Goal: Task Accomplishment & Management: Complete application form

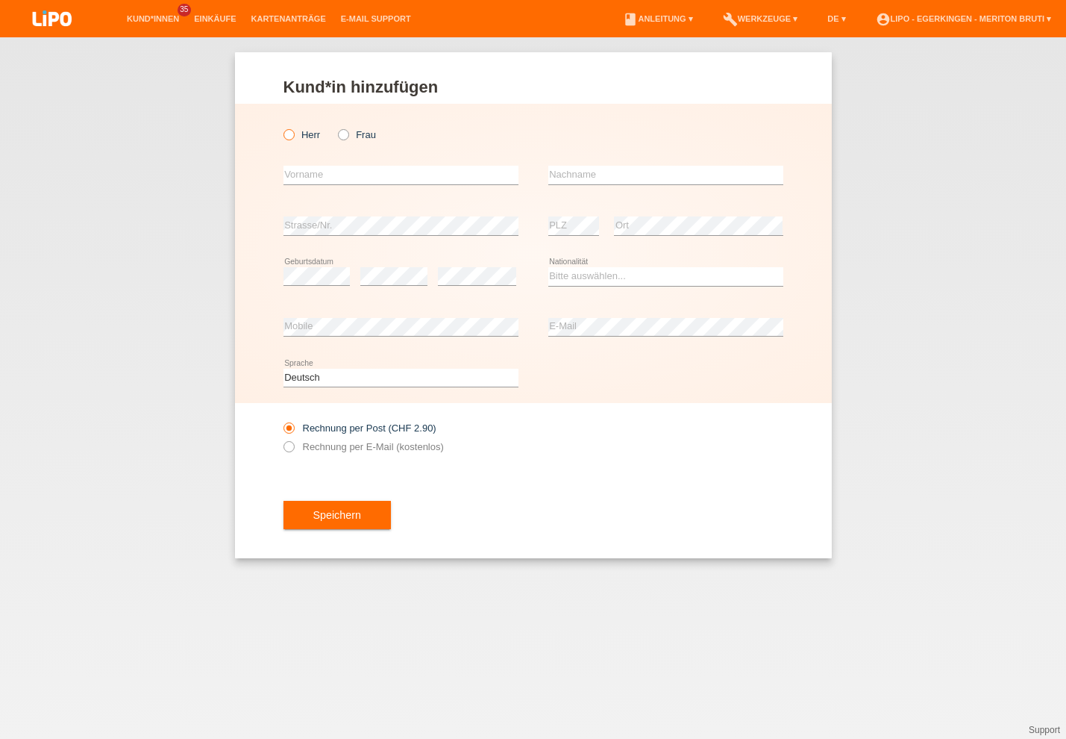
click at [281, 127] on icon at bounding box center [281, 127] width 0 height 0
click at [292, 137] on input "Herr" at bounding box center [289, 134] width 10 height 10
radio input "true"
click at [413, 174] on input "text" at bounding box center [401, 175] width 235 height 19
type input "[PERSON_NAME]"
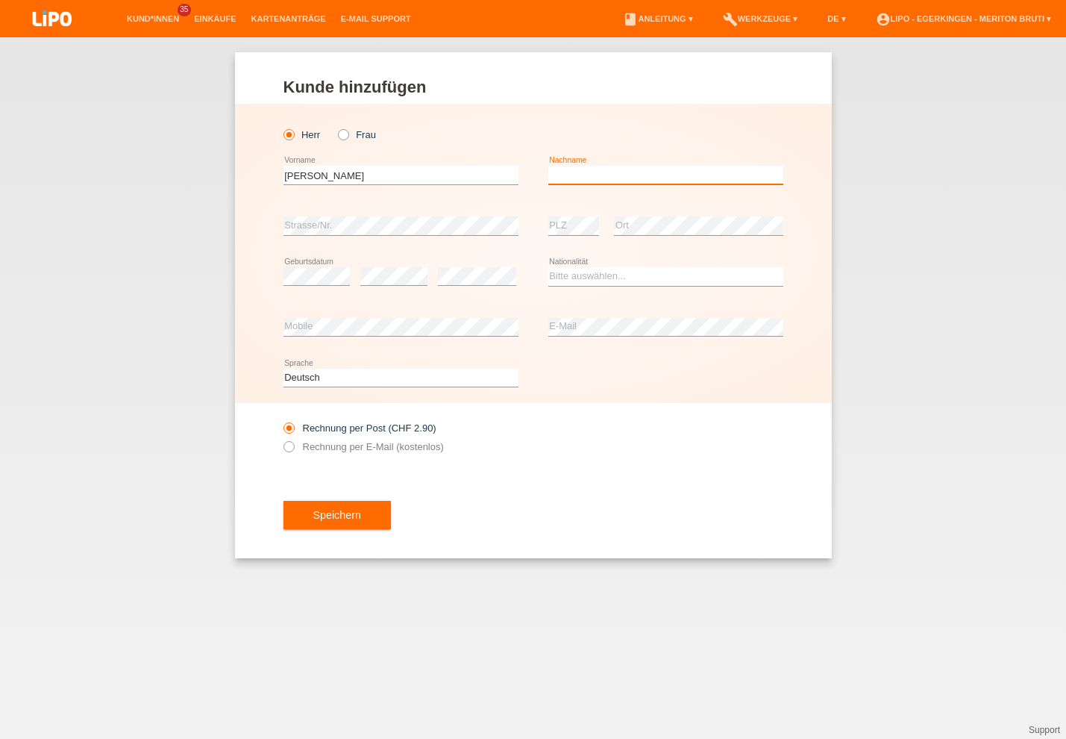
click at [591, 175] on input "text" at bounding box center [665, 175] width 235 height 19
type input "Berisha"
drag, startPoint x: 586, startPoint y: 283, endPoint x: 584, endPoint y: 302, distance: 19.5
click at [586, 281] on select "Bitte auswählen... Schweiz Deutschland Liechtenstein Österreich ------------ Af…" at bounding box center [665, 276] width 235 height 18
select select "XK"
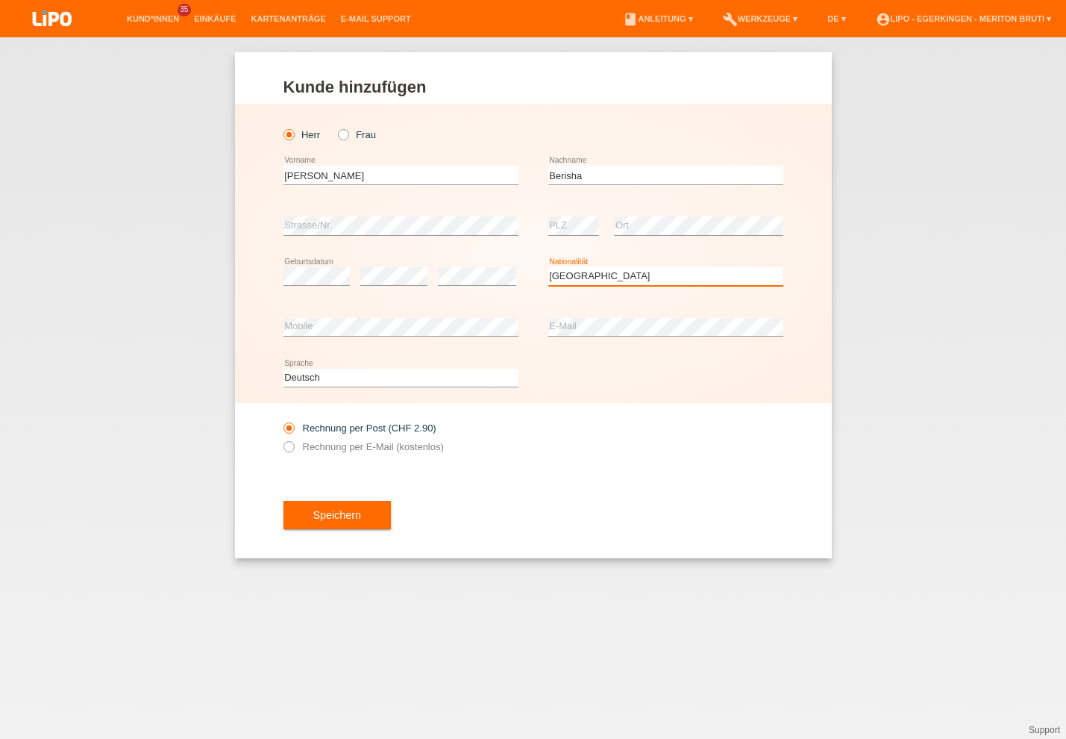
click at [0, 0] on option "Kosovo" at bounding box center [0, 0] width 0 height 0
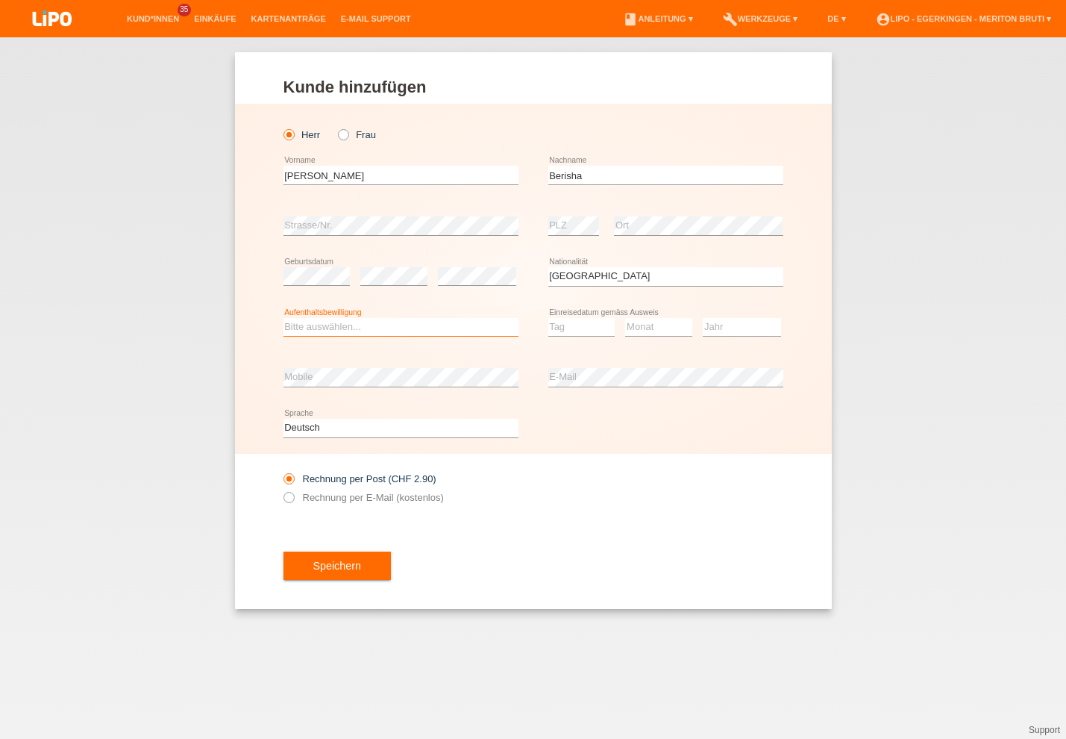
click at [405, 328] on select "Bitte auswählen... C B B - Flüchtlingsstatus Andere" at bounding box center [401, 327] width 235 height 18
select select "C"
click at [0, 0] on option "C" at bounding box center [0, 0] width 0 height 0
click at [593, 328] on select "Tag 01 02 03 04 05 06 07 08 09 10 11" at bounding box center [581, 327] width 67 height 18
drag, startPoint x: 577, startPoint y: 517, endPoint x: 609, endPoint y: 477, distance: 51.5
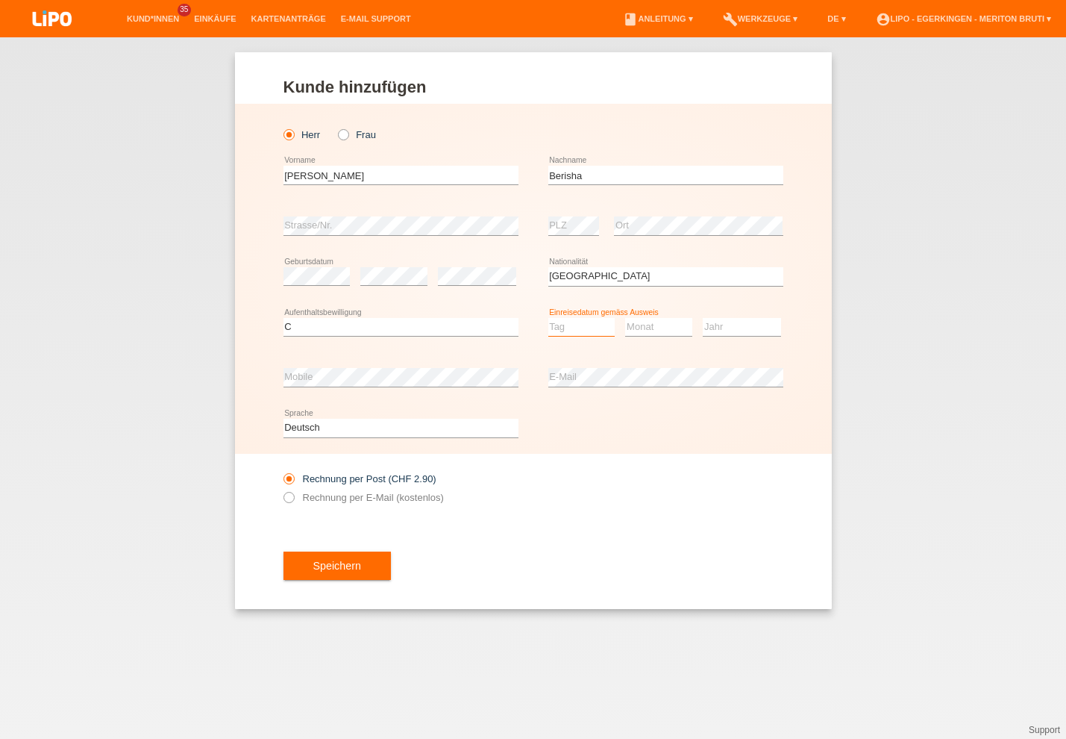
select select "15"
click at [0, 0] on option "15" at bounding box center [0, 0] width 0 height 0
click at [654, 331] on select "Monat 01 02 03 04 05 06 07 08 09 10 11" at bounding box center [658, 327] width 67 height 18
select select "08"
click at [0, 0] on option "08" at bounding box center [0, 0] width 0 height 0
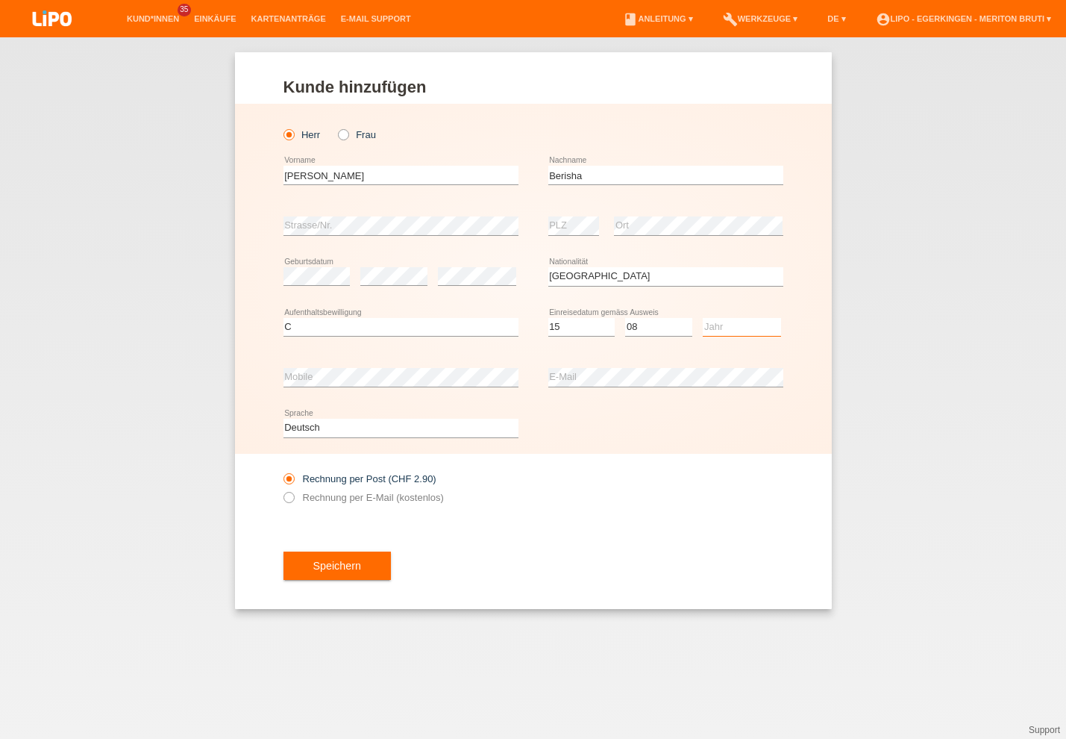
click at [715, 329] on select "Jahr 2025 2024 2023 2022 2021 2020 2019 2018 2017 2016 2015 2014 2013 2012 2011…" at bounding box center [742, 327] width 78 height 18
select select "1993"
click at [0, 0] on option "1993" at bounding box center [0, 0] width 0 height 0
click at [281, 489] on icon at bounding box center [281, 489] width 0 height 0
click at [285, 502] on input "Rechnung per E-Mail (kostenlos)" at bounding box center [289, 501] width 10 height 19
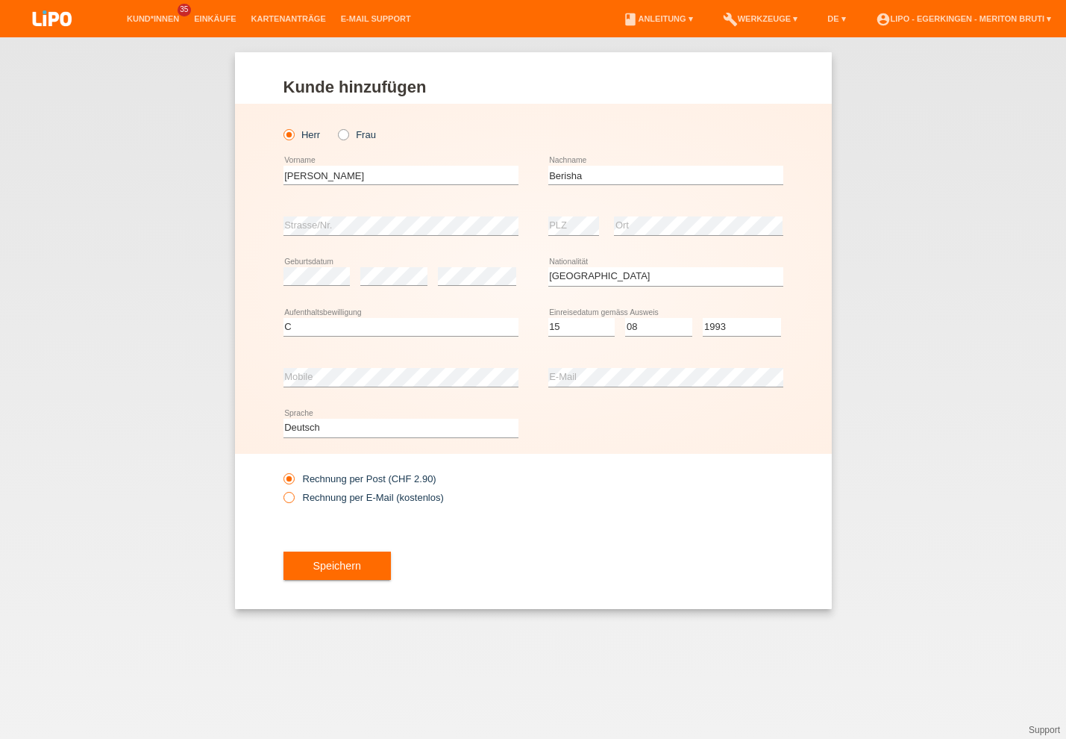
radio input "true"
click at [341, 569] on button "Speichern" at bounding box center [337, 565] width 107 height 28
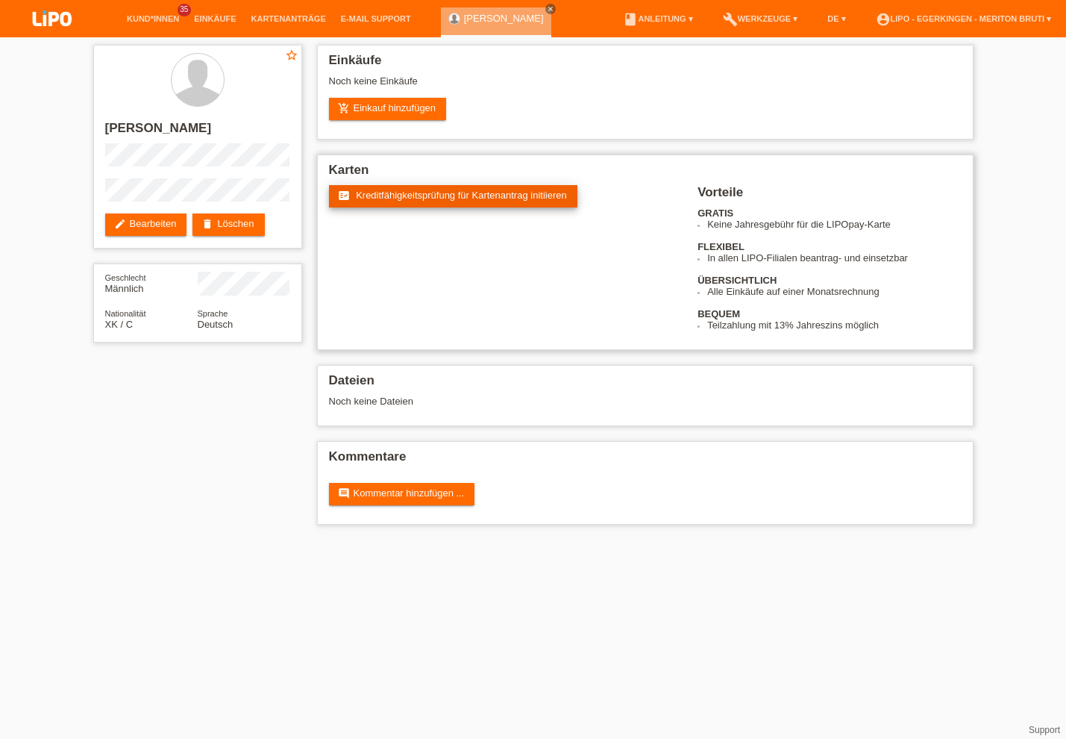
click at [499, 194] on span "Kreditfähigkeitsprüfung für Kartenantrag initiieren" at bounding box center [461, 195] width 211 height 11
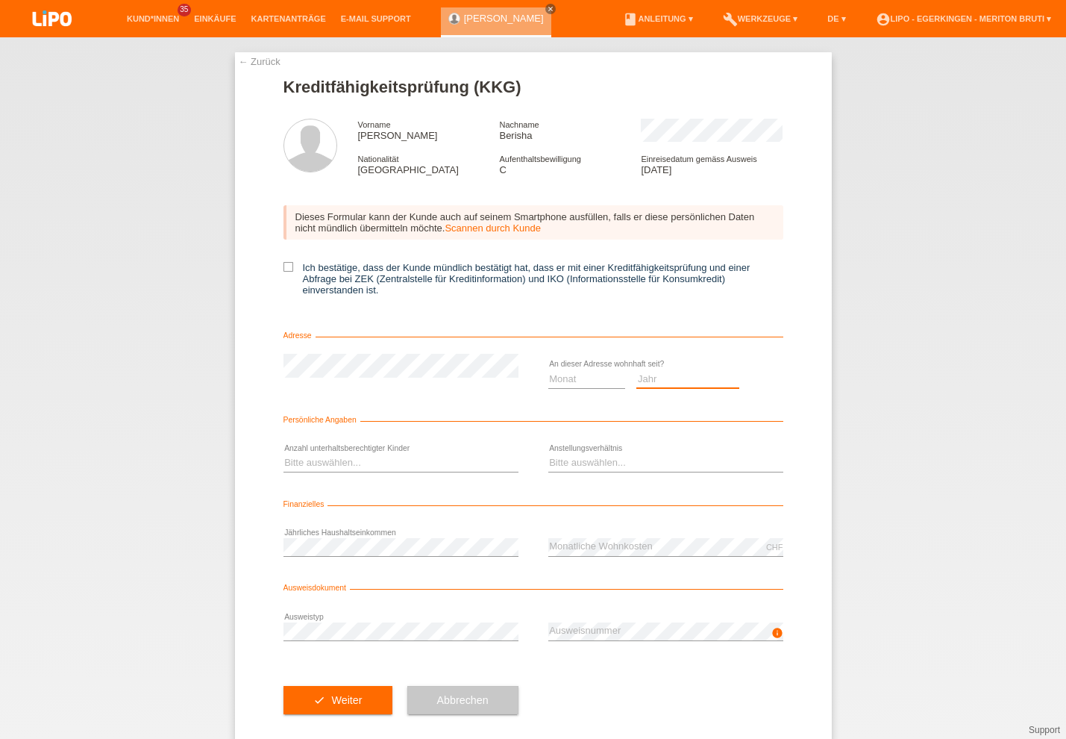
click at [652, 380] on select "Jahr 2025 2024 2023 2022 2021 2020 2019 2018 2017 2016 2015 2014 2013 2012 2011…" at bounding box center [687, 378] width 103 height 18
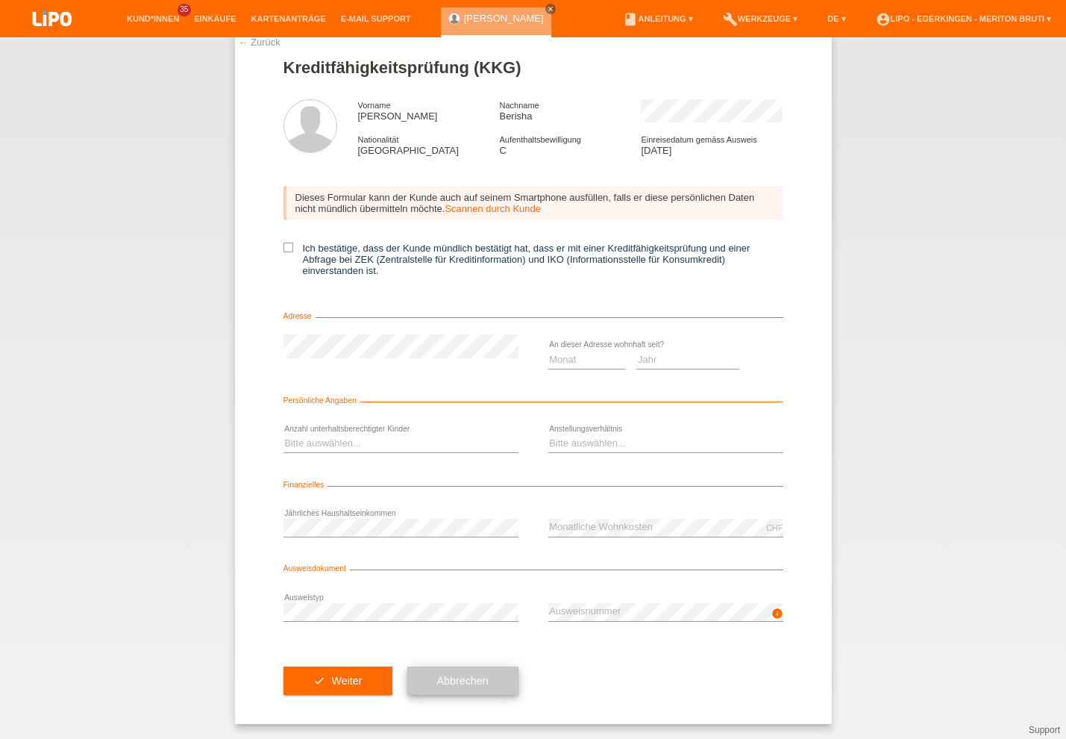
click at [473, 683] on button "Abbrechen" at bounding box center [462, 680] width 111 height 28
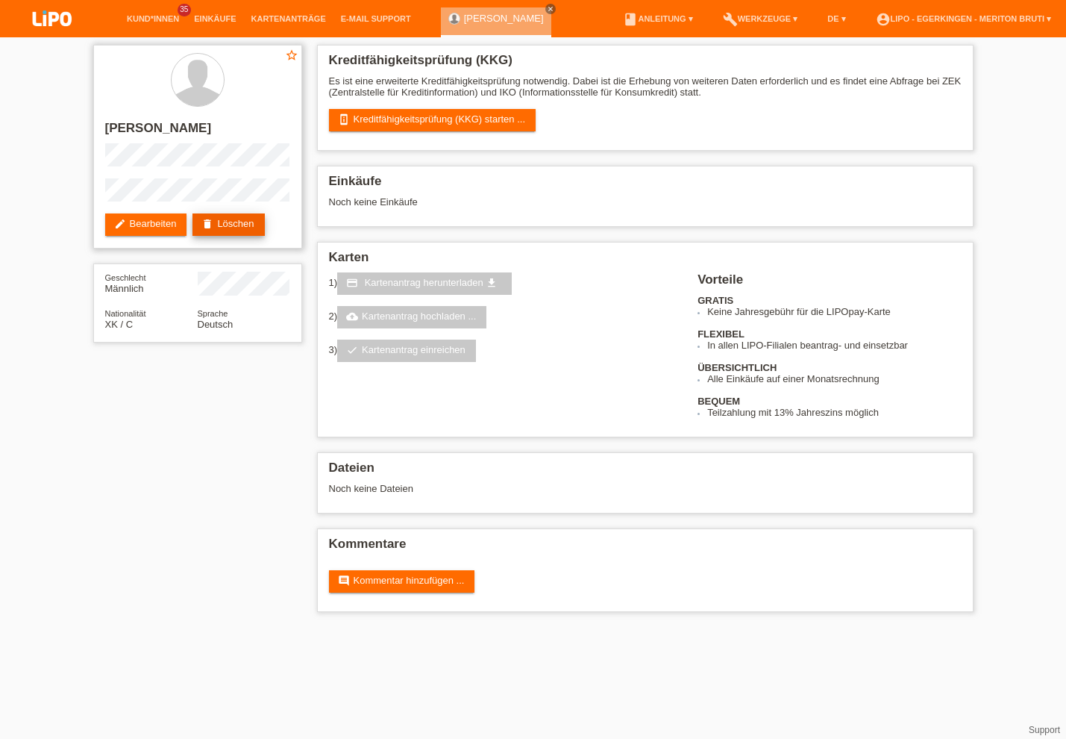
click at [255, 222] on link "delete Löschen" at bounding box center [228, 224] width 72 height 22
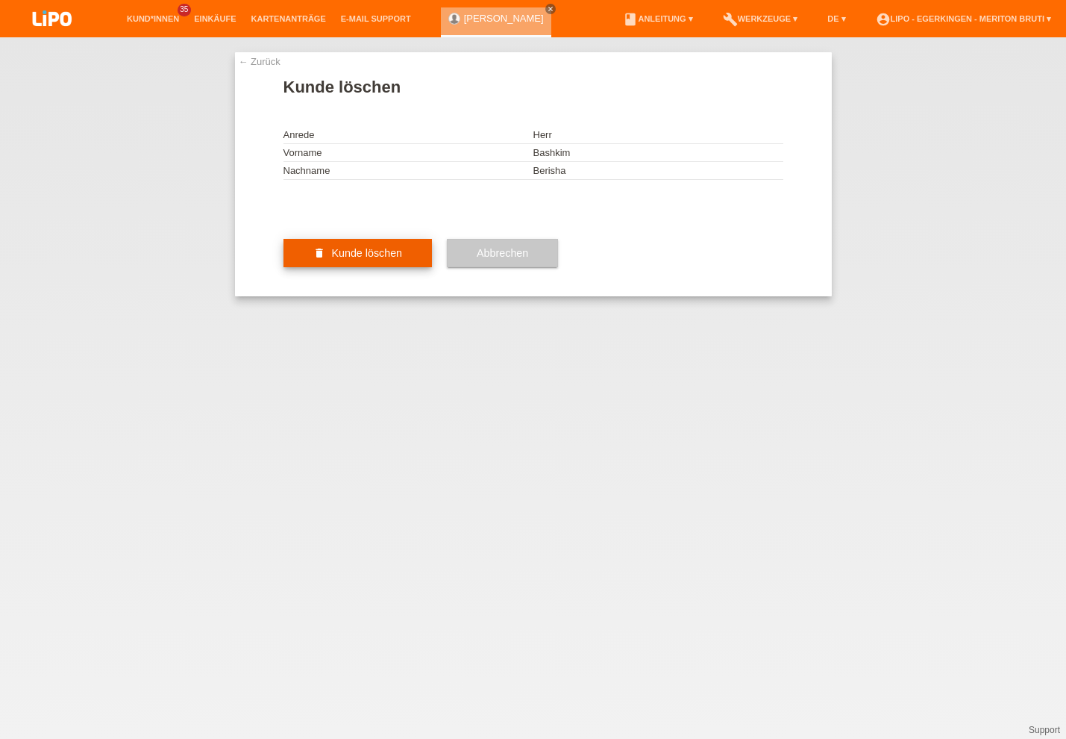
click at [379, 267] on button "delete Kunde löschen" at bounding box center [358, 253] width 149 height 28
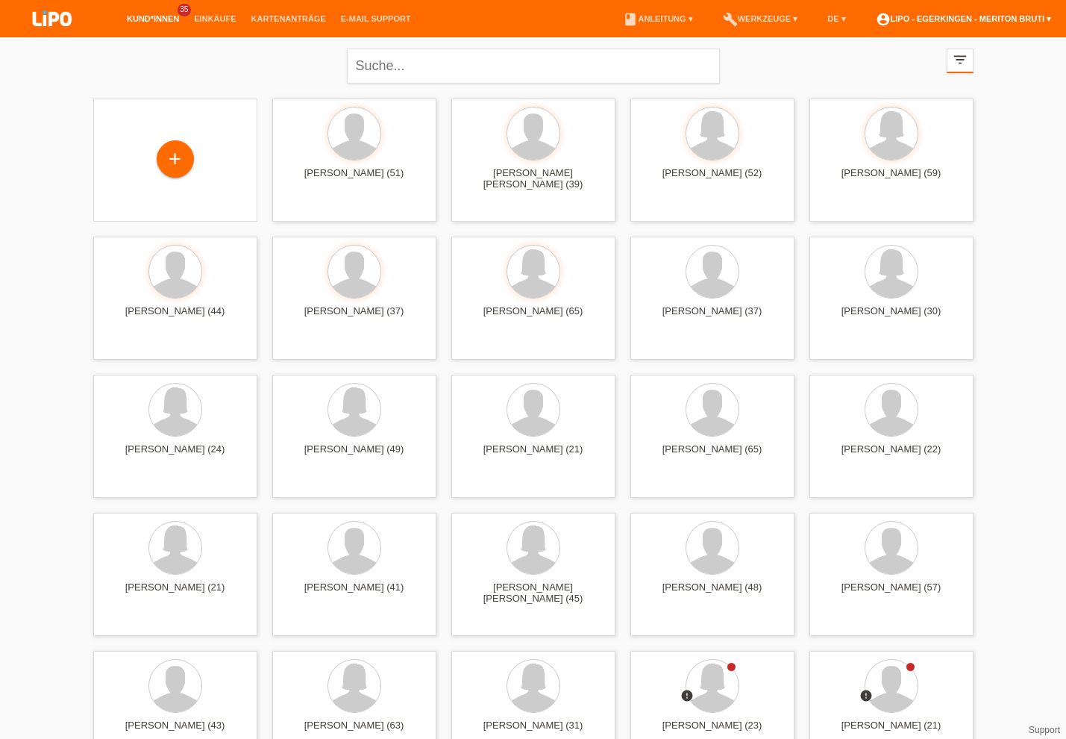
click at [1001, 17] on link "account_circle LIPO - Egerkingen - Meriton Bruti ▾" at bounding box center [963, 18] width 190 height 9
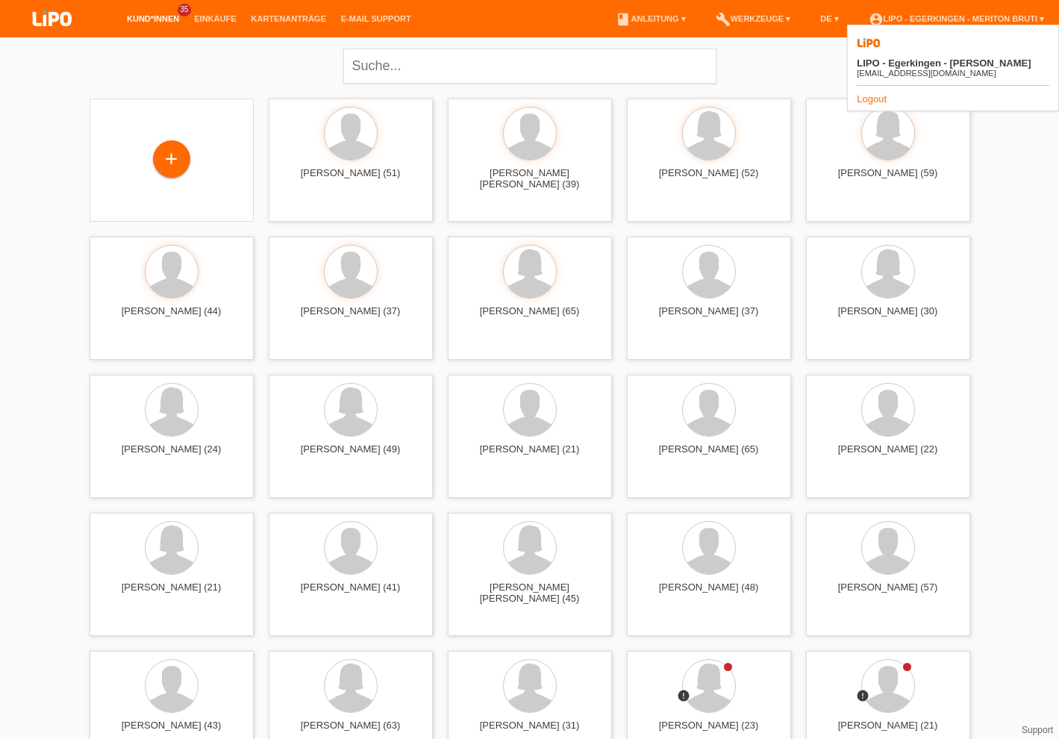
click at [865, 93] on link "Logout" at bounding box center [871, 98] width 30 height 11
